Goal: Transaction & Acquisition: Purchase product/service

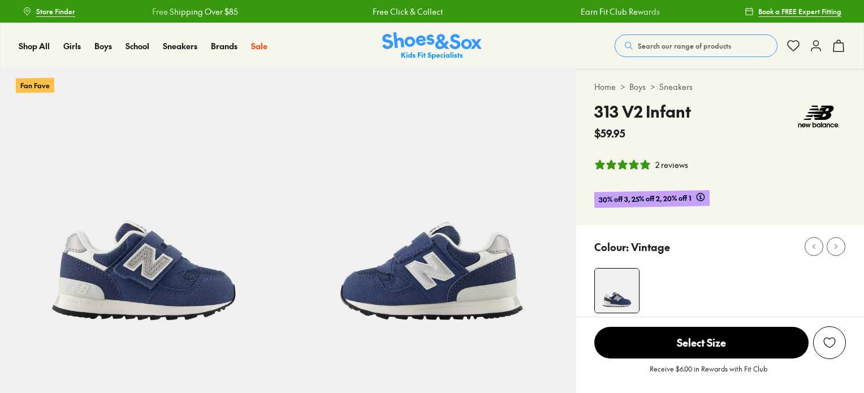
select select "*"
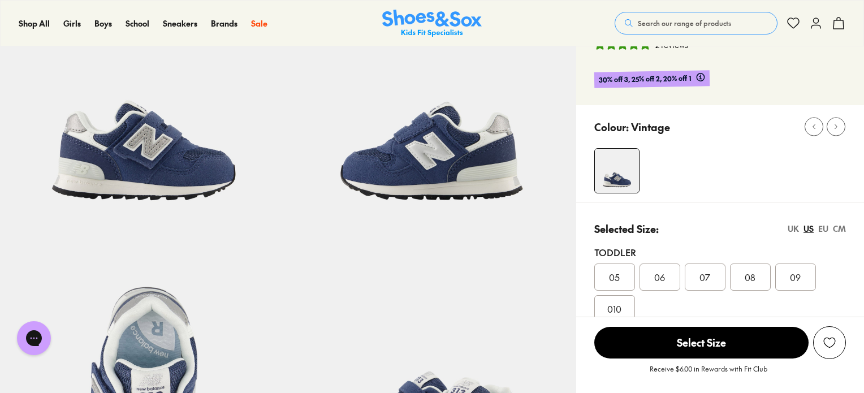
scroll to position [120, 0]
click at [613, 279] on span "05" at bounding box center [614, 277] width 11 height 14
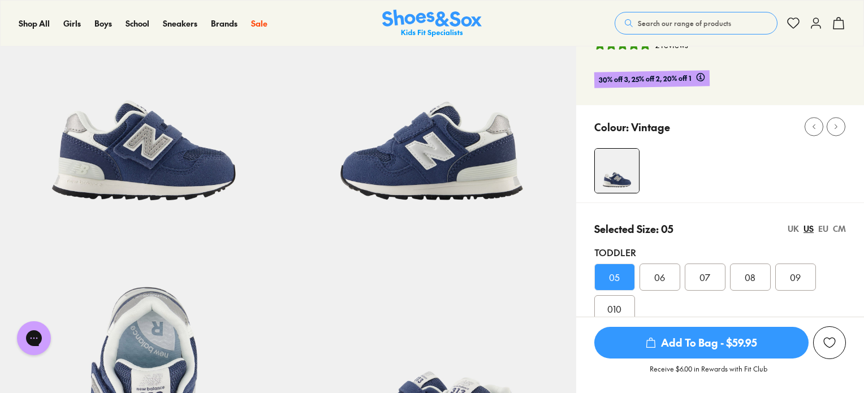
click at [677, 339] on span "Add To Bag - $59.95" at bounding box center [701, 343] width 214 height 32
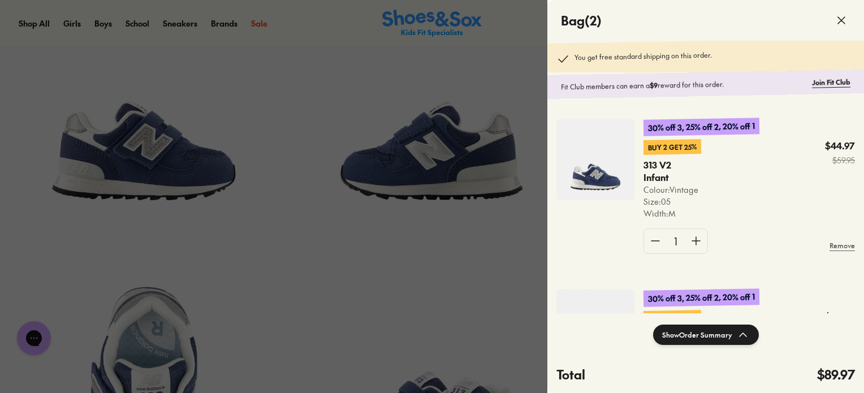
click at [845, 28] on span at bounding box center [842, 21] width 32 height 32
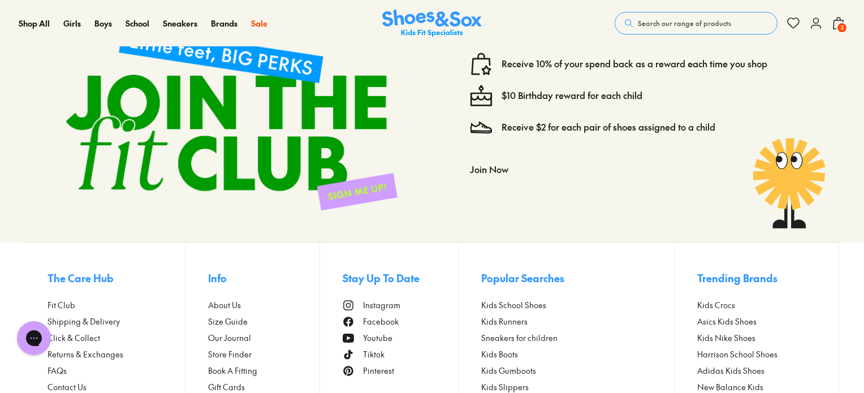
scroll to position [2211, 0]
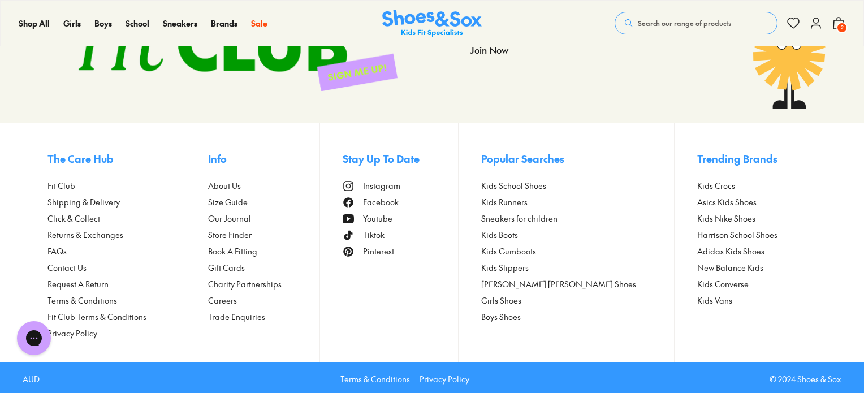
click at [84, 230] on span "Returns & Exchanges" at bounding box center [86, 235] width 76 height 12
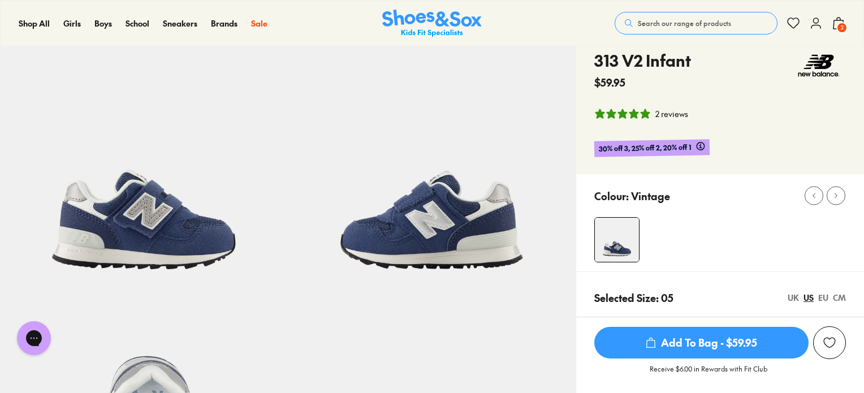
scroll to position [0, 0]
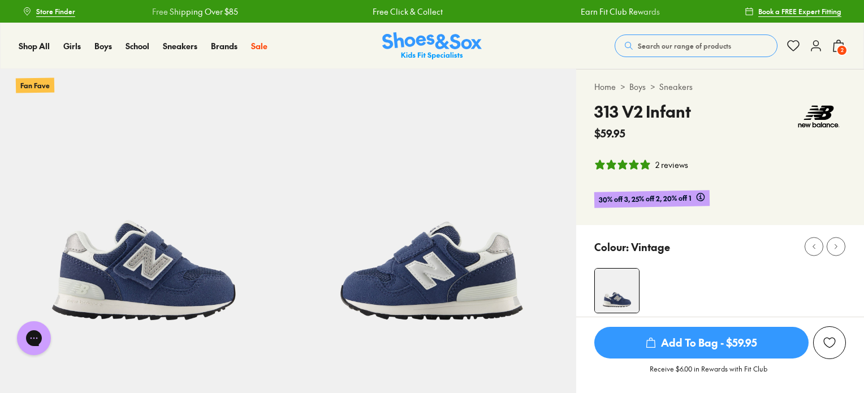
click at [836, 48] on span "2" at bounding box center [841, 50] width 11 height 11
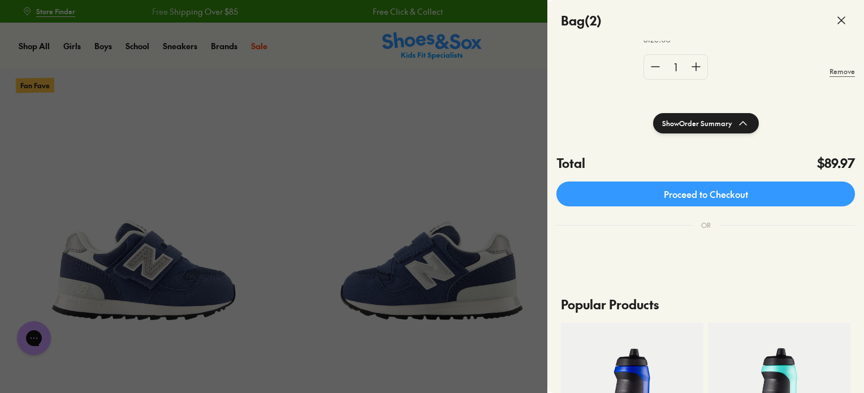
scroll to position [215, 0]
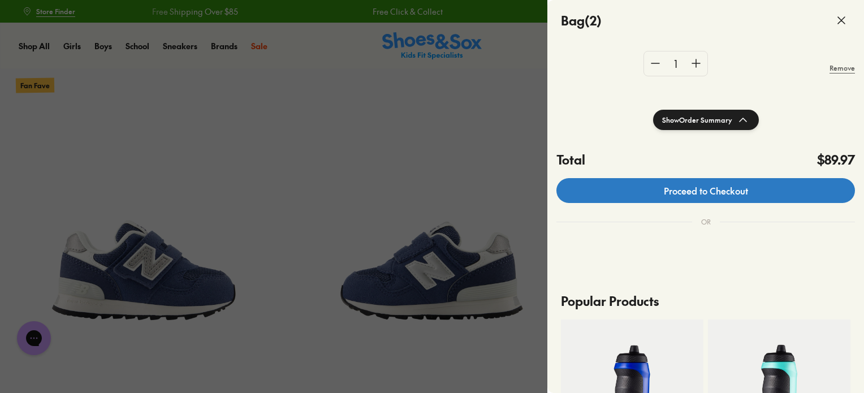
click at [720, 187] on link "Proceed to Checkout" at bounding box center [705, 190] width 299 height 25
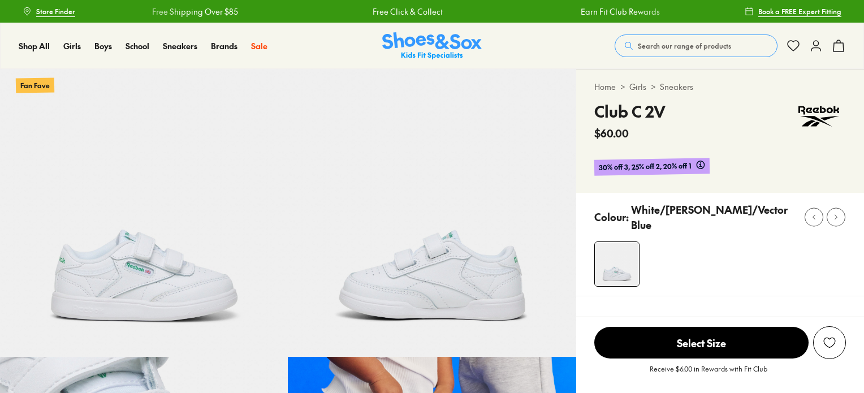
select select "*"
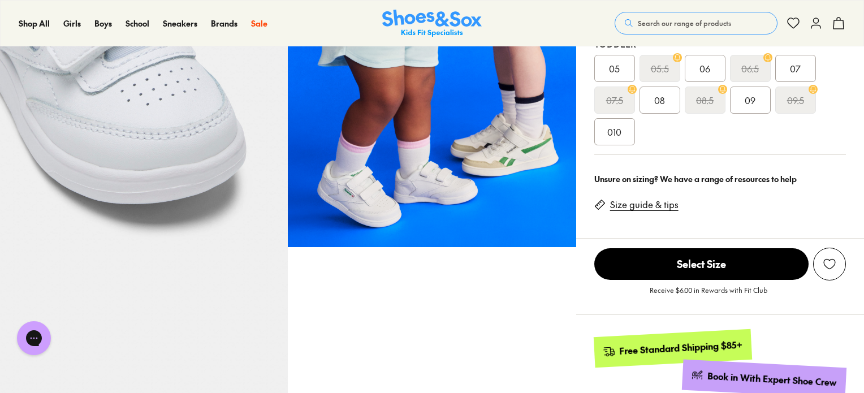
scroll to position [284, 0]
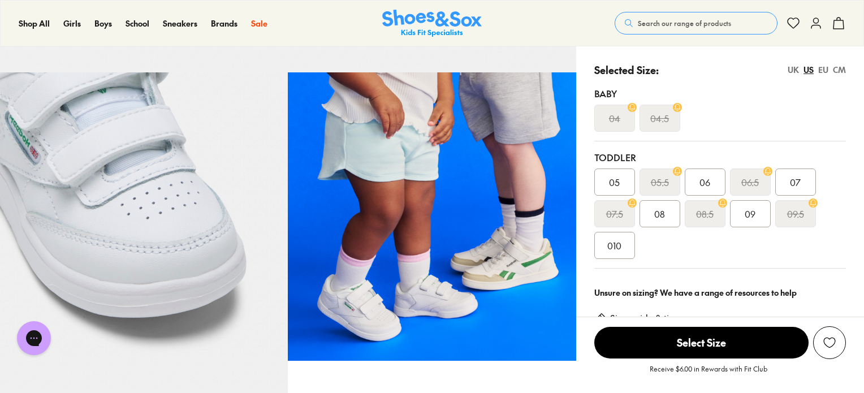
click at [624, 175] on div "05" at bounding box center [614, 182] width 41 height 27
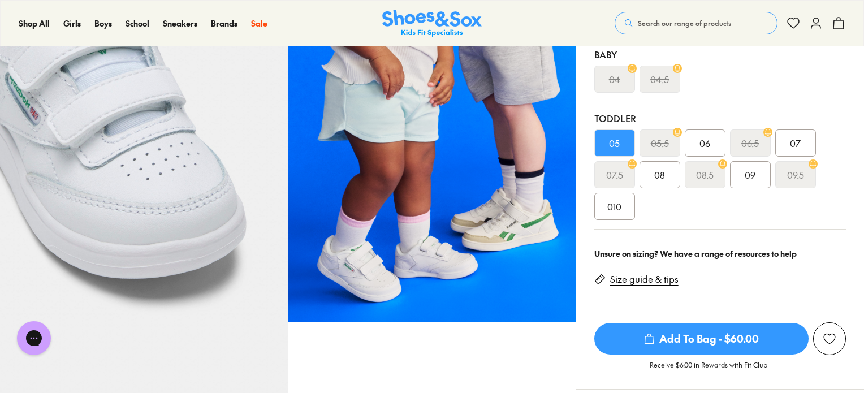
scroll to position [329, 0]
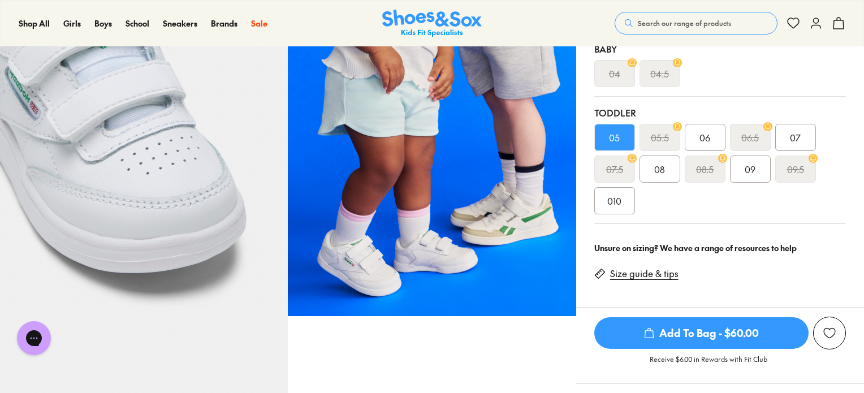
click at [656, 267] on link "Size guide & tips" at bounding box center [644, 273] width 68 height 12
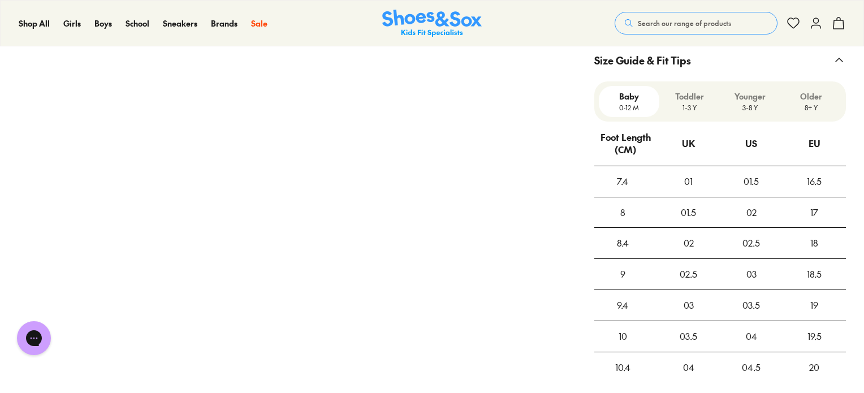
scroll to position [914, 0]
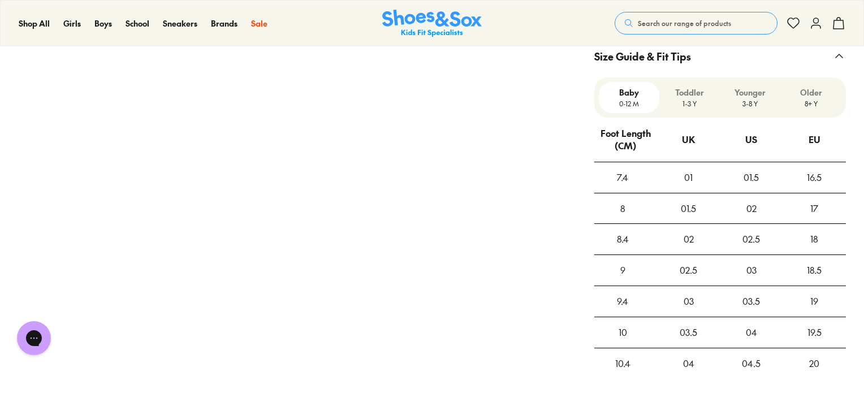
click at [697, 98] on p "1-3 Y" at bounding box center [689, 103] width 51 height 10
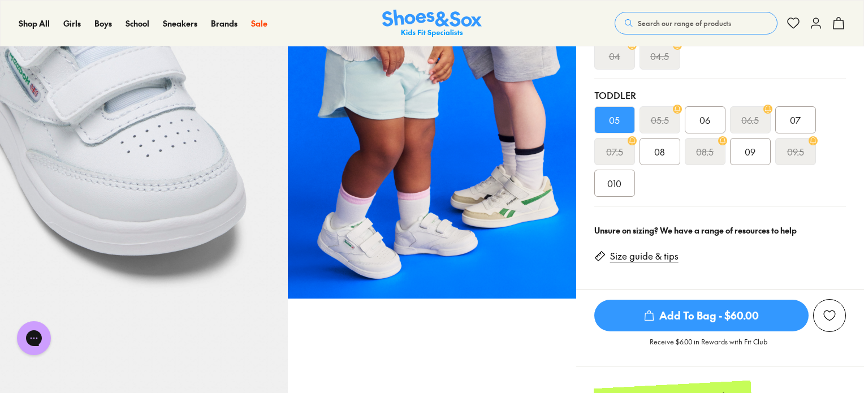
scroll to position [221, 0]
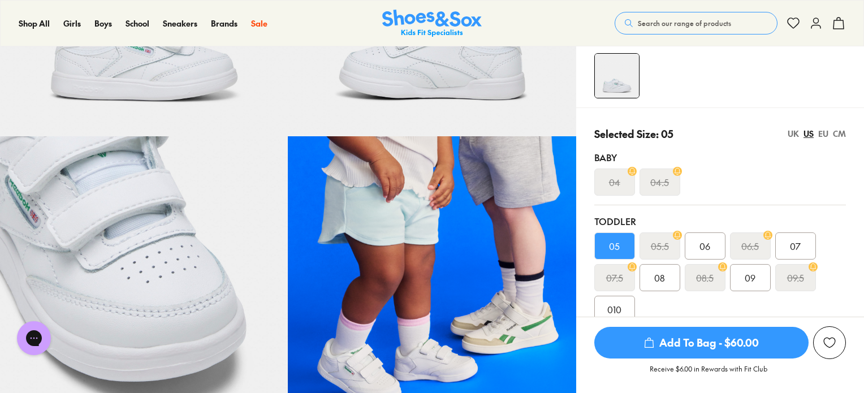
click at [654, 352] on span "Add To Bag - $60.00" at bounding box center [701, 343] width 214 height 32
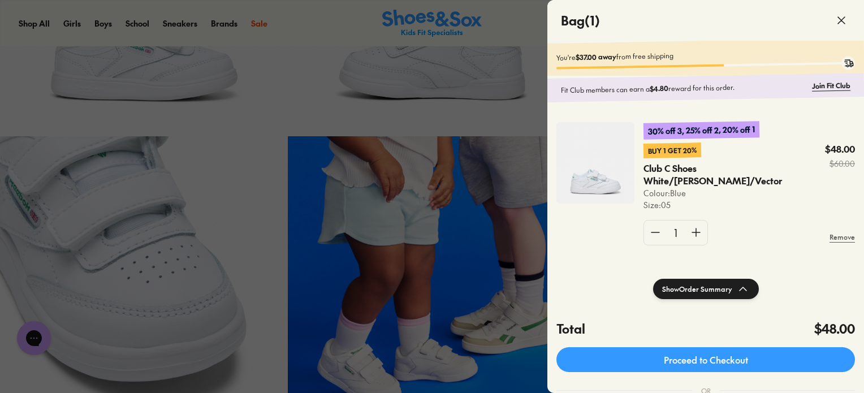
click at [841, 14] on icon at bounding box center [842, 21] width 14 height 14
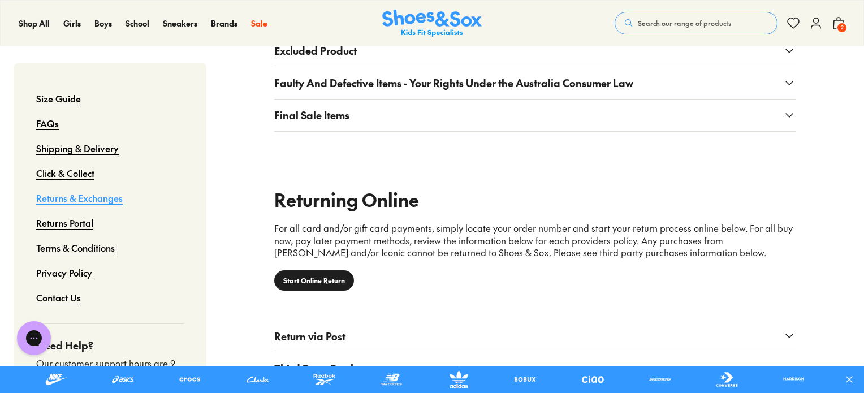
scroll to position [431, 0]
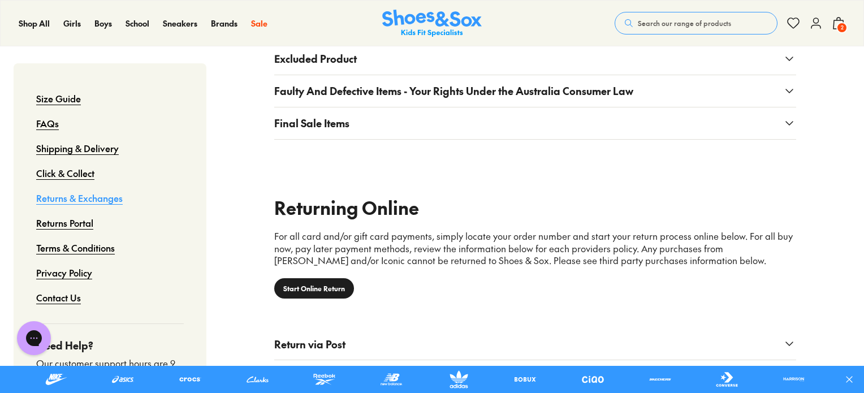
click at [735, 66] on button "Excluded Product" at bounding box center [535, 59] width 522 height 32
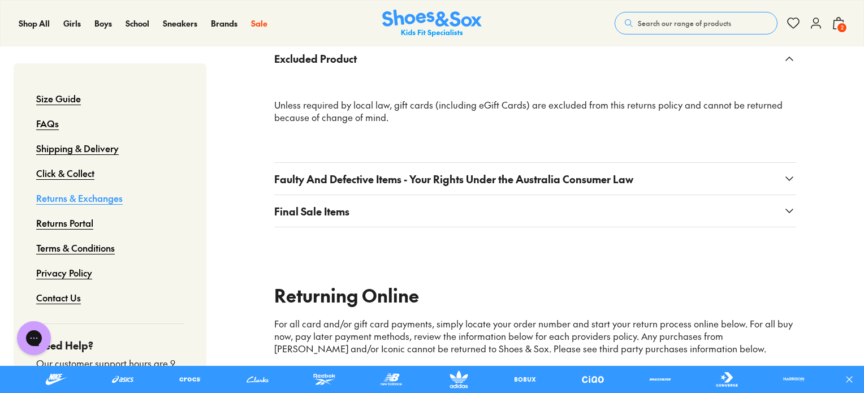
click at [550, 219] on button "Final Sale Items" at bounding box center [535, 211] width 522 height 32
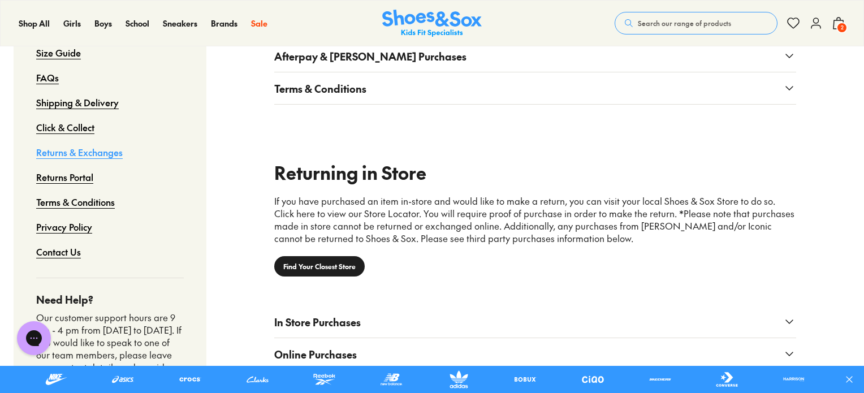
scroll to position [960, 0]
